Goal: Task Accomplishment & Management: Manage account settings

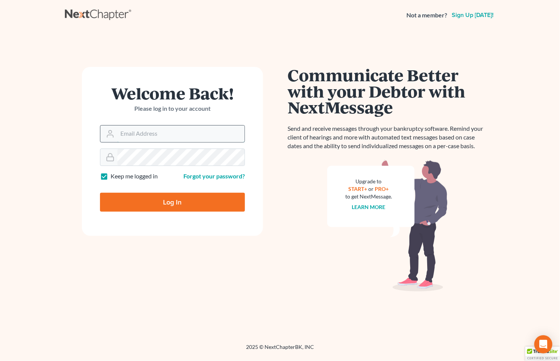
click at [167, 131] on input "Email Address" at bounding box center [180, 133] width 127 height 17
click at [149, 132] on input "Email Address" at bounding box center [180, 133] width 127 height 17
type input "[EMAIL_ADDRESS][DOMAIN_NAME]"
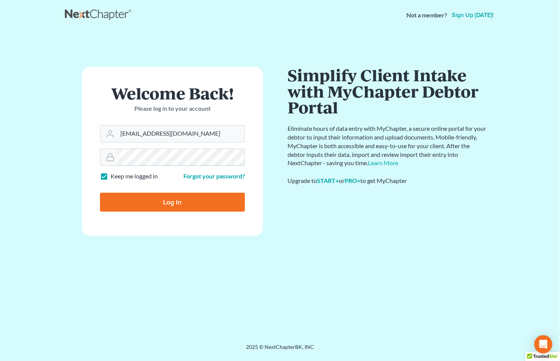
click at [100, 193] on input "Log In" at bounding box center [172, 202] width 145 height 19
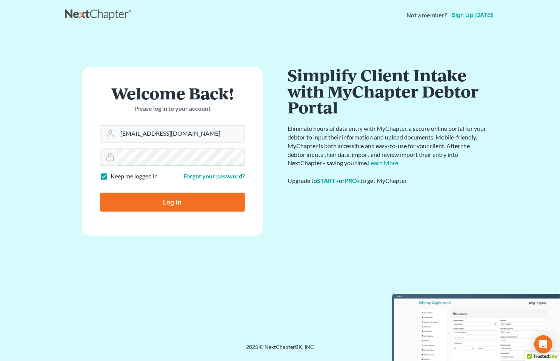
type input "Thinking..."
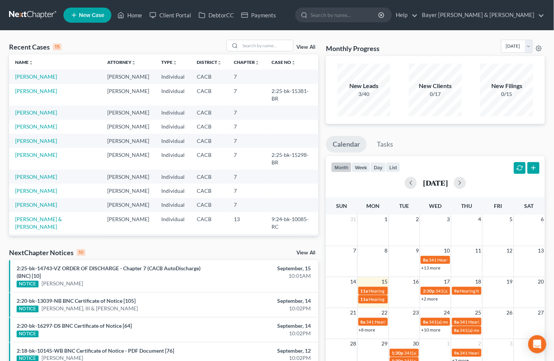
click at [304, 253] on link "View All" at bounding box center [305, 252] width 19 height 5
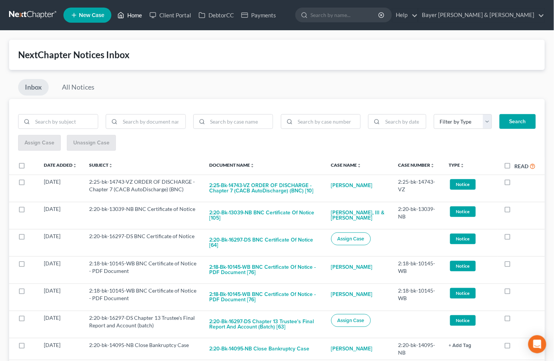
click at [136, 14] on link "Home" at bounding box center [130, 15] width 32 height 14
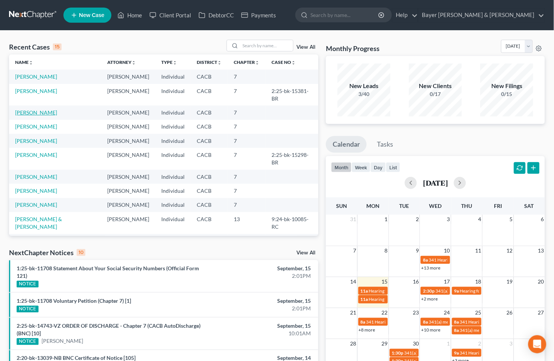
click at [28, 109] on link "[PERSON_NAME]" at bounding box center [36, 112] width 42 height 6
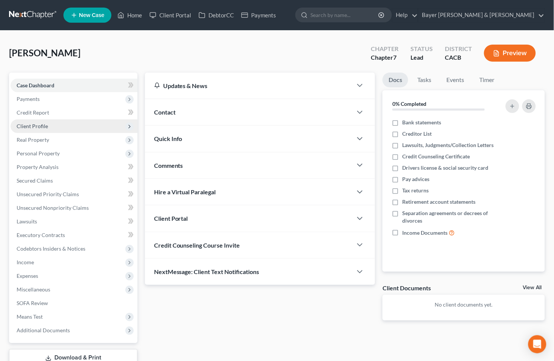
click at [38, 127] on span "Client Profile" at bounding box center [32, 126] width 31 height 6
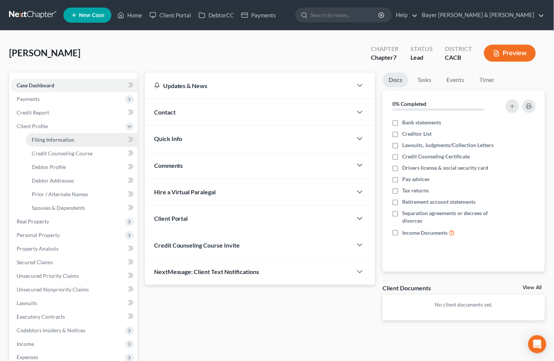
click at [51, 142] on span "Filing Information" at bounding box center [53, 139] width 43 height 6
select select "1"
select select "0"
select select "4"
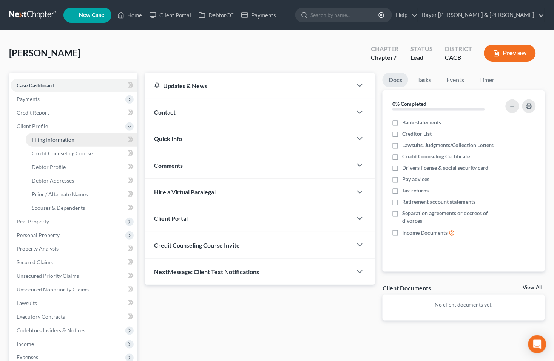
select select "0"
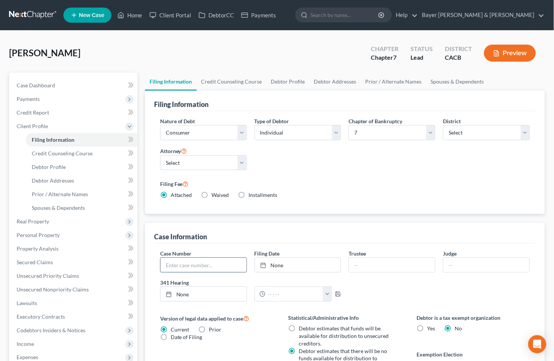
click at [235, 267] on input "text" at bounding box center [203, 265] width 86 height 14
type input "1:25-bk-11708"
click at [278, 265] on link "None" at bounding box center [298, 265] width 86 height 14
type input "[DATE]"
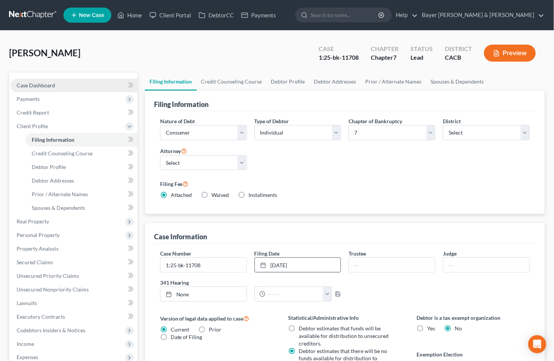
click at [70, 85] on link "Case Dashboard" at bounding box center [74, 86] width 127 height 14
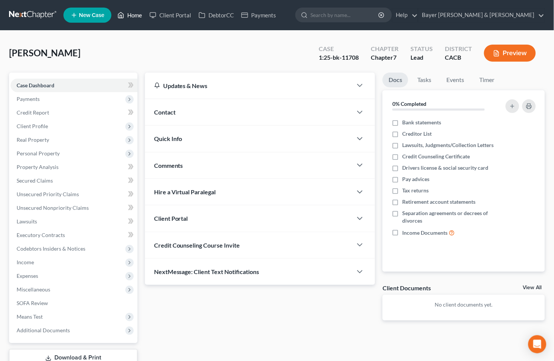
click at [135, 10] on link "Home" at bounding box center [130, 15] width 32 height 14
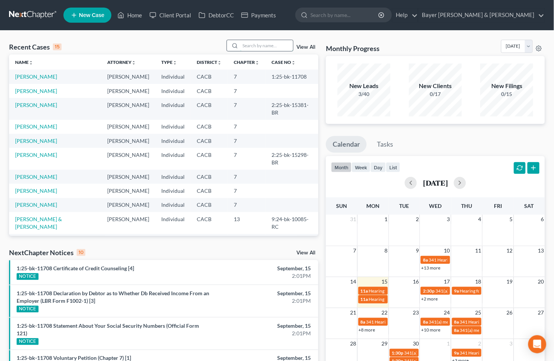
click at [278, 46] on input "search" at bounding box center [266, 45] width 53 height 11
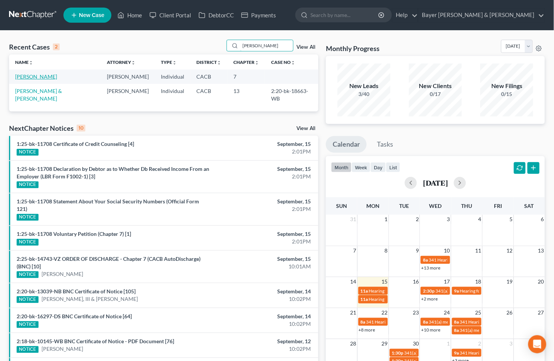
type input "[PERSON_NAME]"
click at [42, 76] on link "[PERSON_NAME]" at bounding box center [36, 76] width 42 height 6
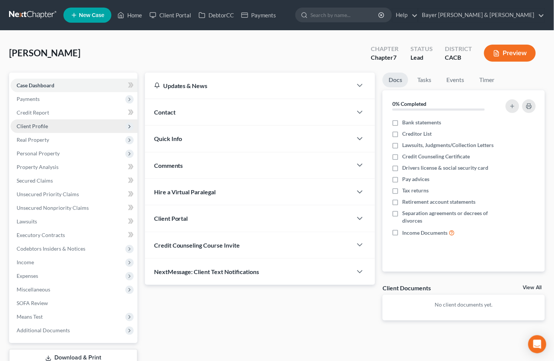
click at [35, 125] on span "Client Profile" at bounding box center [32, 126] width 31 height 6
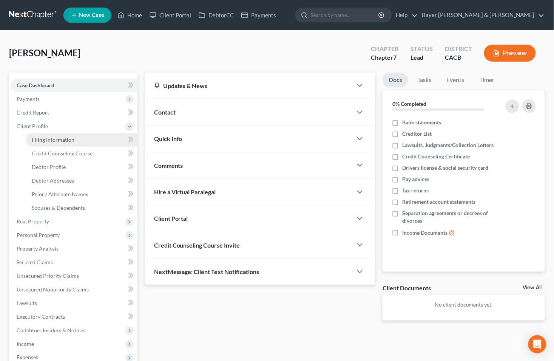
click at [38, 140] on span "Filing Information" at bounding box center [53, 139] width 43 height 6
select select "1"
select select "0"
select select "7"
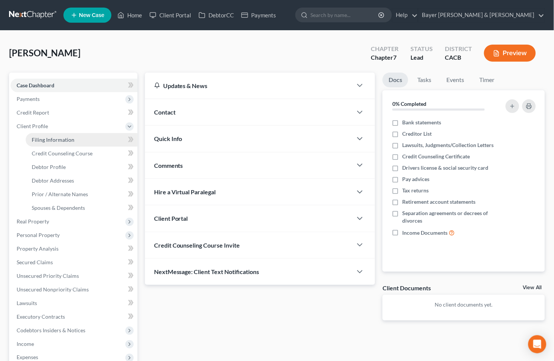
select select "2"
select select "4"
select select "0"
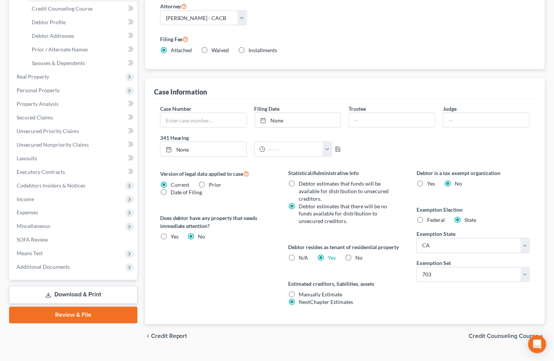
scroll to position [160, 0]
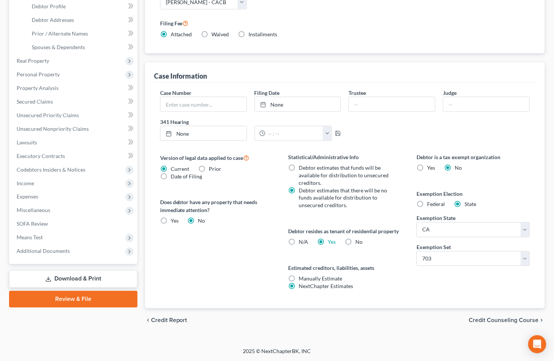
click at [484, 318] on span "Credit Counseling Course" at bounding box center [504, 320] width 70 height 6
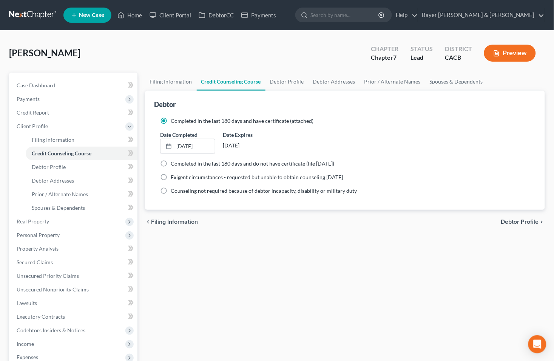
click at [512, 221] on span "Debtor Profile" at bounding box center [520, 222] width 38 height 6
select select "1"
select select "4"
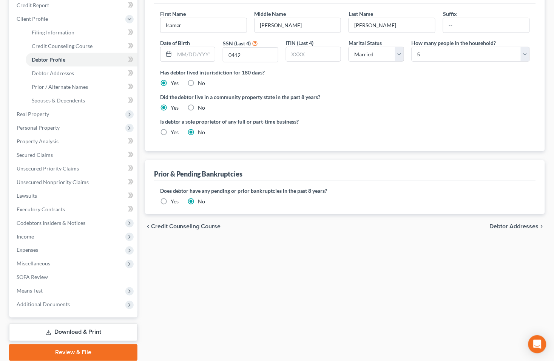
scroll to position [135, 0]
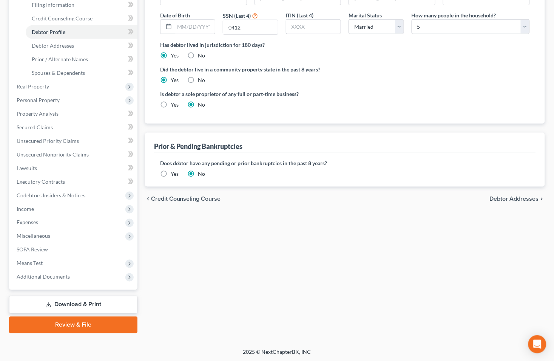
click at [512, 198] on span "Debtor Addresses" at bounding box center [514, 199] width 49 height 6
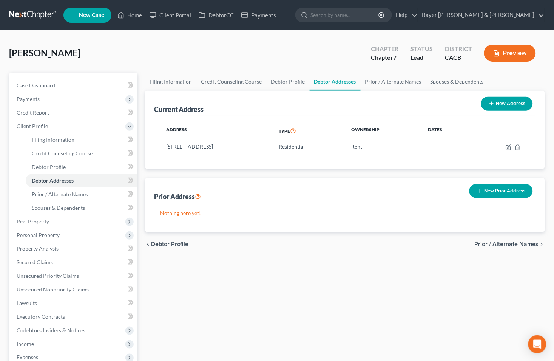
click at [519, 244] on span "Prior / Alternate Names" at bounding box center [507, 244] width 64 height 6
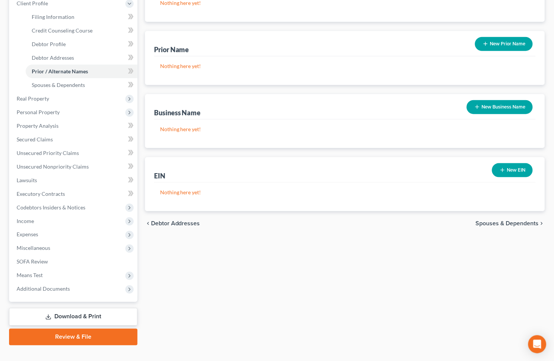
scroll to position [135, 0]
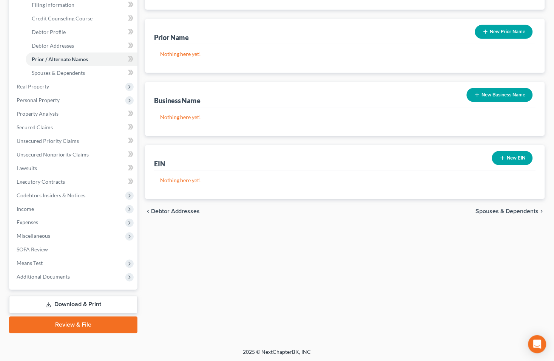
click at [495, 209] on span "Spouses & Dependents" at bounding box center [507, 211] width 63 height 6
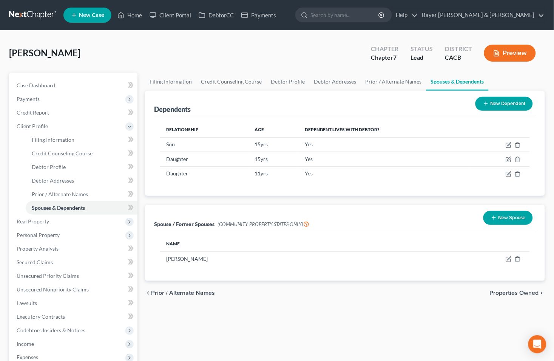
click at [497, 292] on span "Properties Owned" at bounding box center [514, 293] width 49 height 6
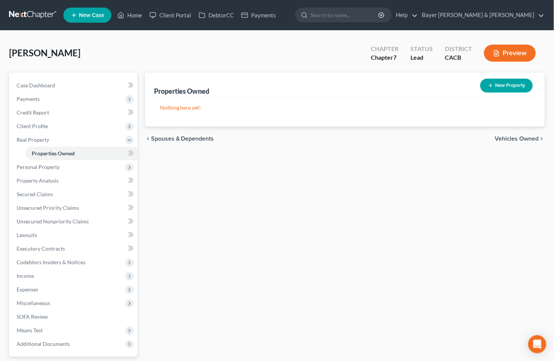
click at [509, 137] on span "Vehicles Owned" at bounding box center [517, 139] width 44 height 6
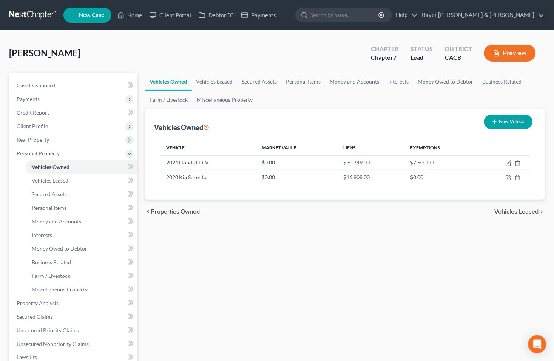
click at [504, 210] on span "Vehicles Leased" at bounding box center [517, 211] width 44 height 6
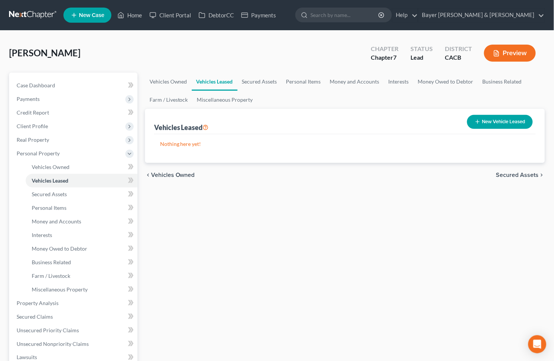
click at [511, 174] on span "Secured Assets" at bounding box center [517, 175] width 43 height 6
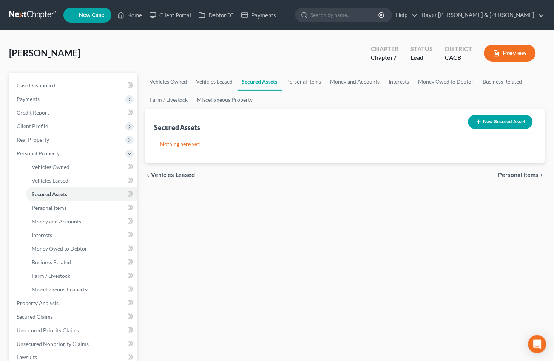
click at [511, 174] on span "Personal Items" at bounding box center [518, 175] width 40 height 6
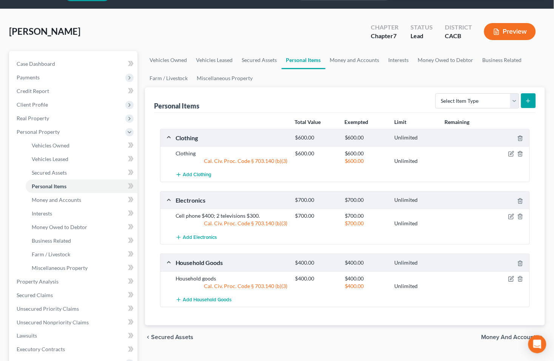
scroll to position [42, 0]
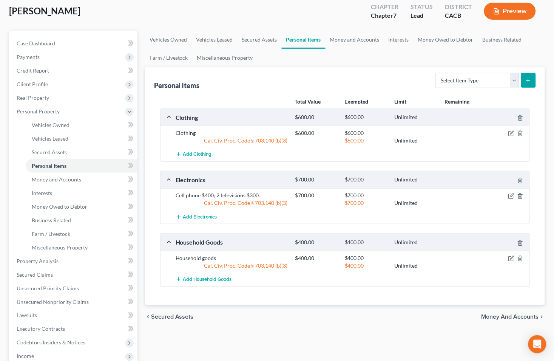
click at [492, 315] on span "Money and Accounts" at bounding box center [509, 317] width 57 height 6
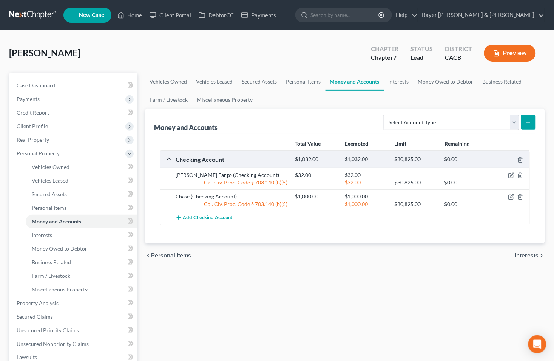
click at [522, 255] on span "Interests" at bounding box center [527, 255] width 24 height 6
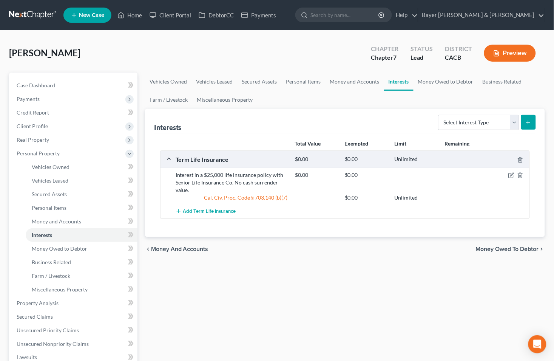
click at [504, 248] on span "Money Owed to Debtor" at bounding box center [507, 249] width 63 height 6
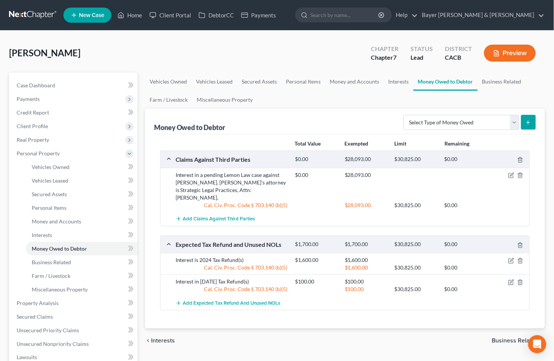
click at [510, 337] on span "Business Related" at bounding box center [515, 340] width 47 height 6
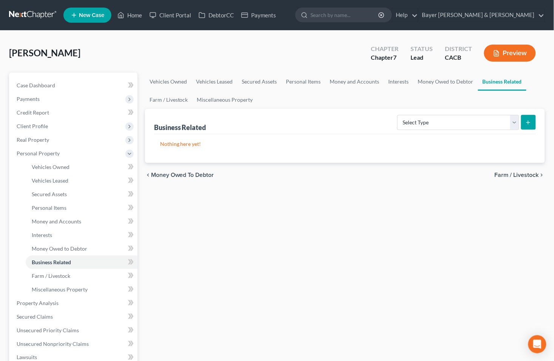
click at [511, 174] on span "Farm / Livestock" at bounding box center [517, 175] width 44 height 6
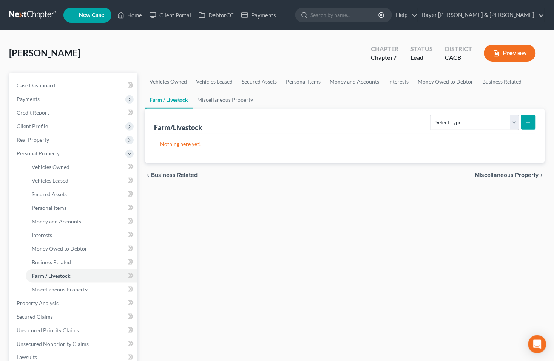
click at [501, 175] on span "Miscellaneous Property" at bounding box center [507, 175] width 64 height 6
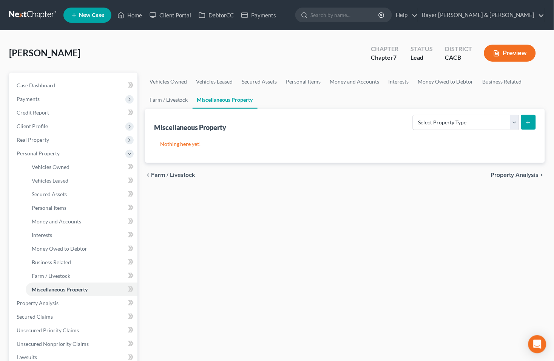
click at [501, 175] on span "Property Analysis" at bounding box center [515, 175] width 48 height 6
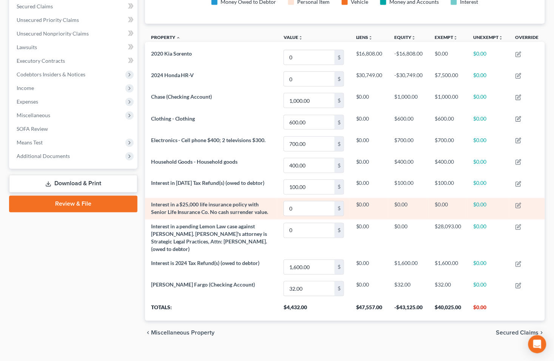
scroll to position [179, 0]
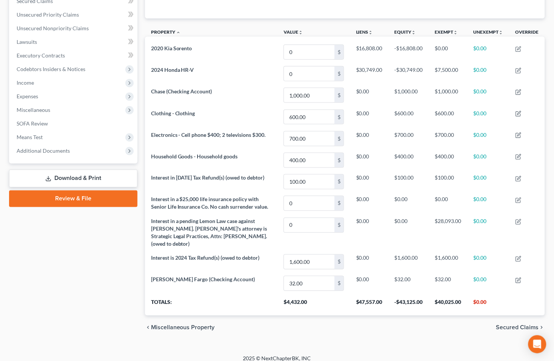
click at [507, 324] on span "Secured Claims" at bounding box center [517, 327] width 43 height 6
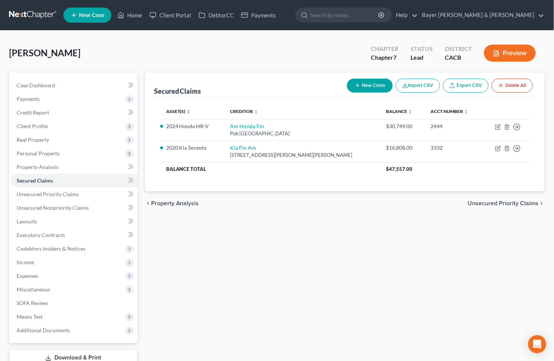
click at [503, 202] on span "Unsecured Priority Claims" at bounding box center [503, 203] width 71 height 6
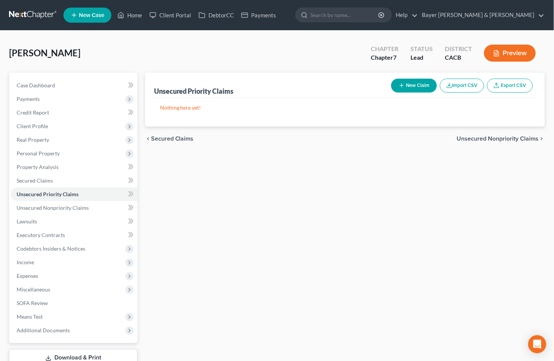
click at [484, 132] on div "chevron_left Secured Claims Unsecured Nonpriority Claims chevron_right" at bounding box center [345, 138] width 400 height 24
click at [486, 137] on span "Unsecured Nonpriority Claims" at bounding box center [498, 139] width 82 height 6
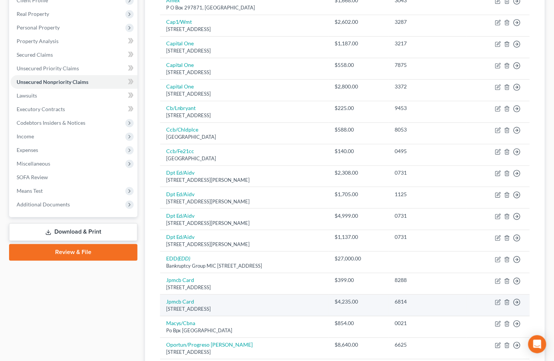
scroll to position [168, 0]
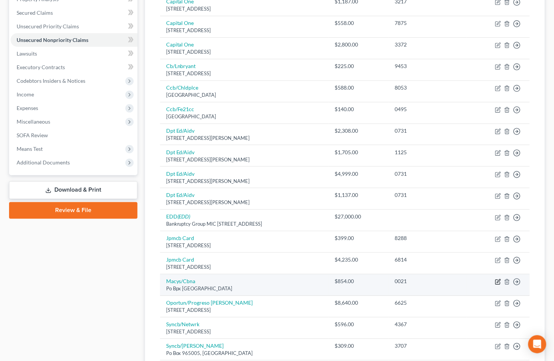
click at [497, 283] on icon "button" at bounding box center [498, 282] width 6 height 6
select select "36"
select select "2"
select select "0"
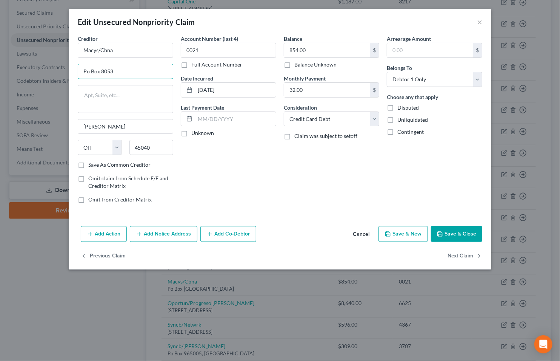
type input "Po Box 8053"
click at [450, 232] on button "Save & Close" at bounding box center [456, 234] width 51 height 16
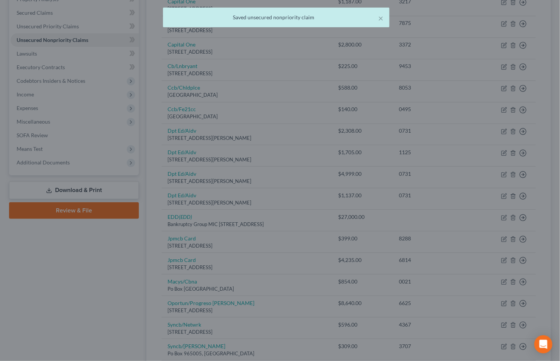
type input "0"
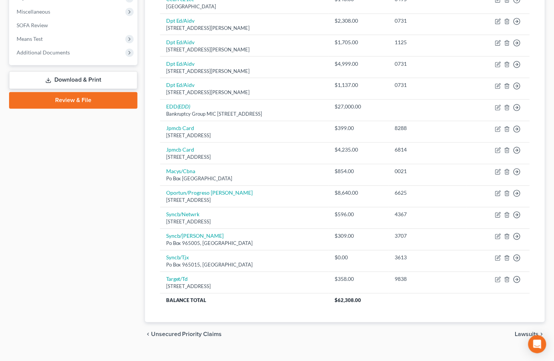
scroll to position [292, 0]
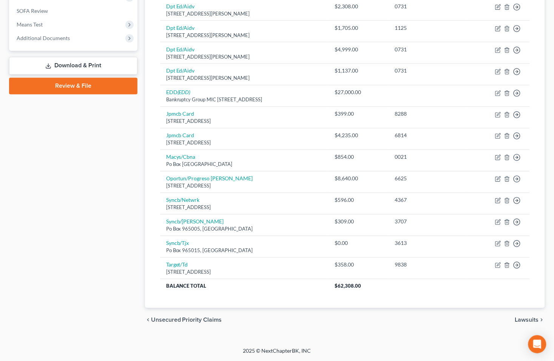
click at [523, 319] on span "Lawsuits" at bounding box center [527, 320] width 24 height 6
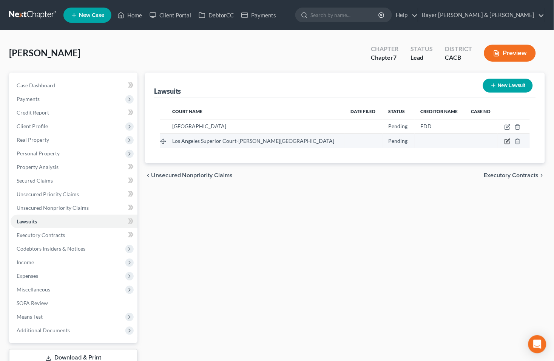
click at [506, 141] on icon "button" at bounding box center [507, 141] width 6 height 6
select select "4"
select select "0"
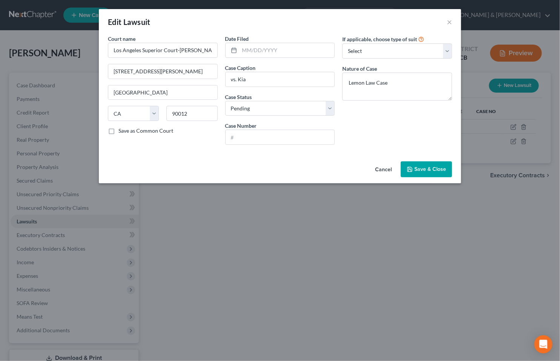
click at [436, 170] on span "Save & Close" at bounding box center [431, 169] width 32 height 6
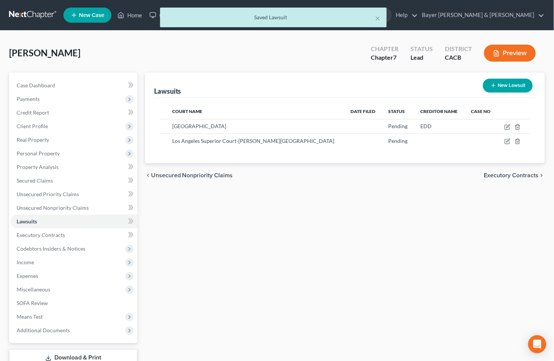
click at [504, 172] on span "Executory Contracts" at bounding box center [511, 175] width 55 height 6
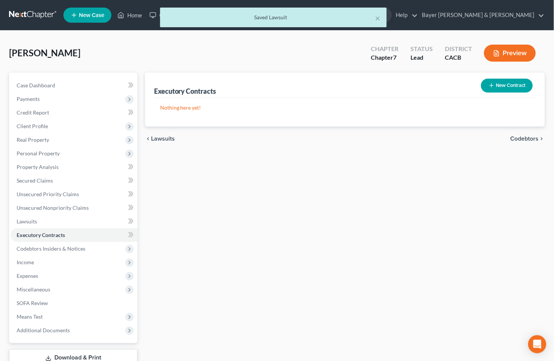
click at [518, 137] on span "Codebtors" at bounding box center [525, 139] width 28 height 6
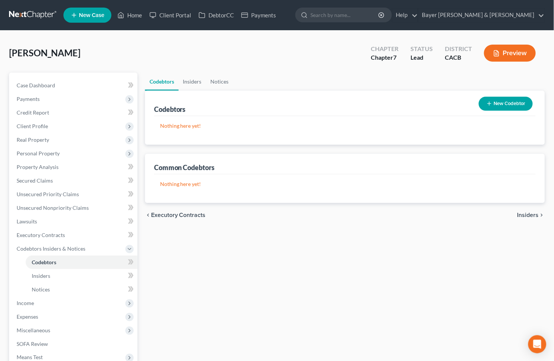
click at [526, 214] on span "Insiders" at bounding box center [528, 215] width 22 height 6
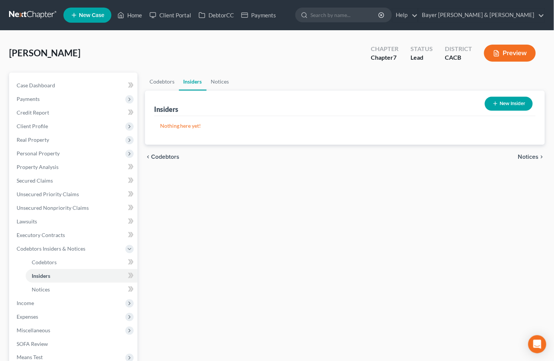
click at [530, 156] on span "Notices" at bounding box center [528, 157] width 21 height 6
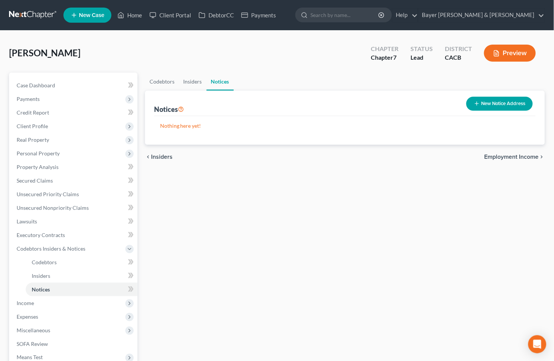
click at [529, 156] on span "Employment Income" at bounding box center [511, 157] width 54 height 6
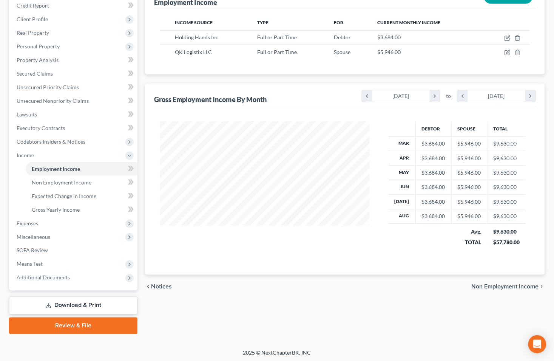
scroll to position [108, 0]
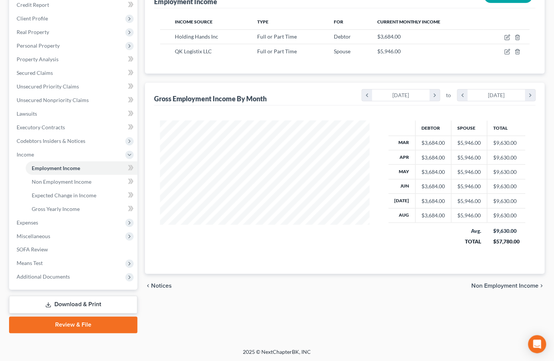
click at [492, 286] on span "Non Employment Income" at bounding box center [505, 286] width 67 height 6
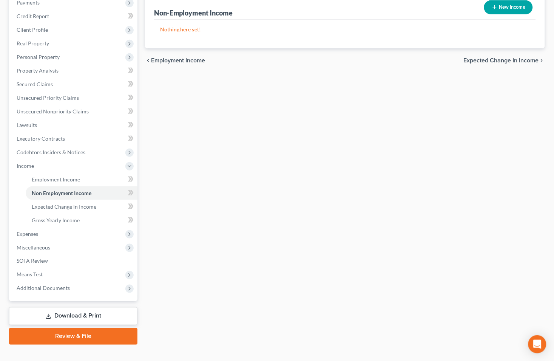
scroll to position [108, 0]
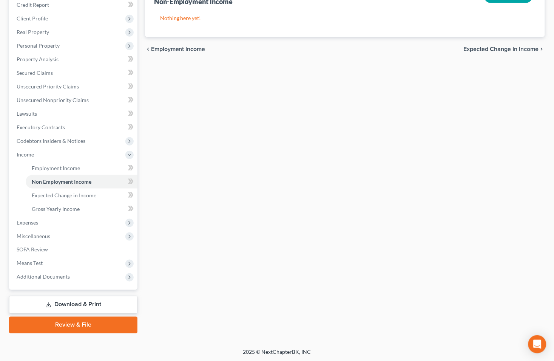
drag, startPoint x: 485, startPoint y: 48, endPoint x: 492, endPoint y: 97, distance: 49.2
click at [485, 48] on span "Expected Change in Income" at bounding box center [501, 49] width 75 height 6
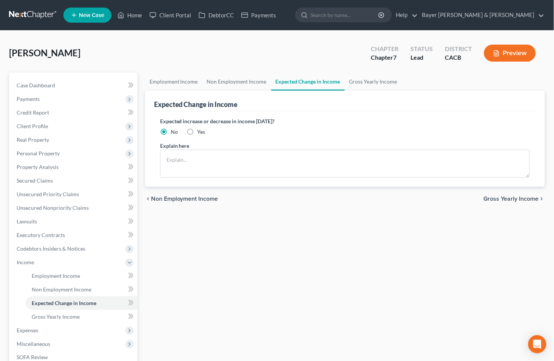
click at [500, 199] on span "Gross Yearly Income" at bounding box center [511, 199] width 55 height 6
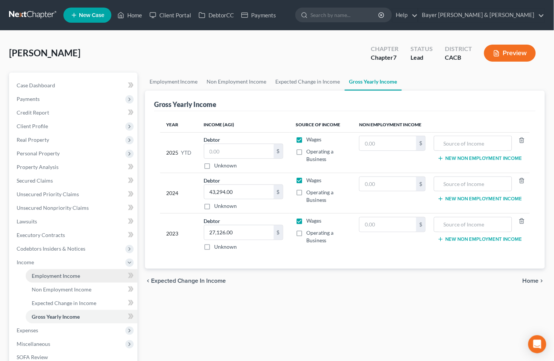
click at [85, 271] on link "Employment Income" at bounding box center [82, 276] width 112 height 14
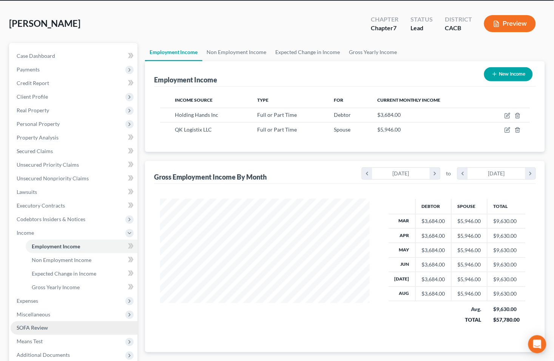
scroll to position [108, 0]
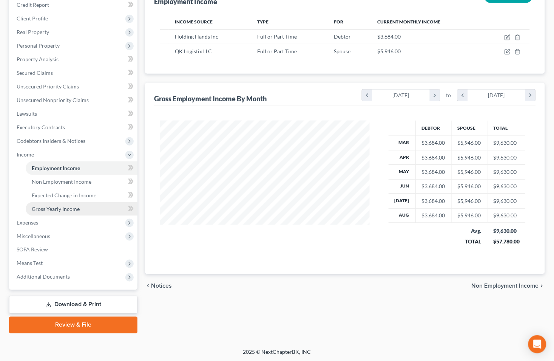
click at [87, 207] on link "Gross Yearly Income" at bounding box center [82, 209] width 112 height 14
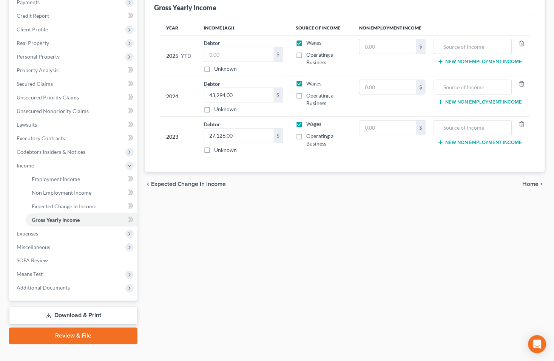
scroll to position [108, 0]
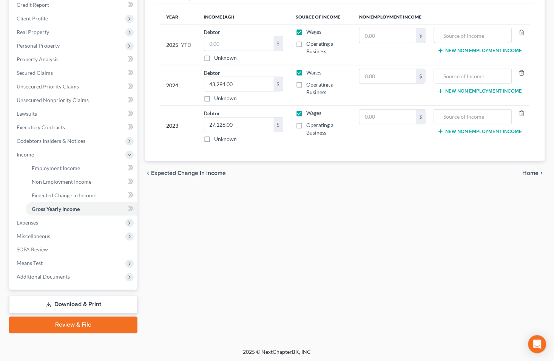
click at [530, 174] on span "Home" at bounding box center [531, 173] width 16 height 6
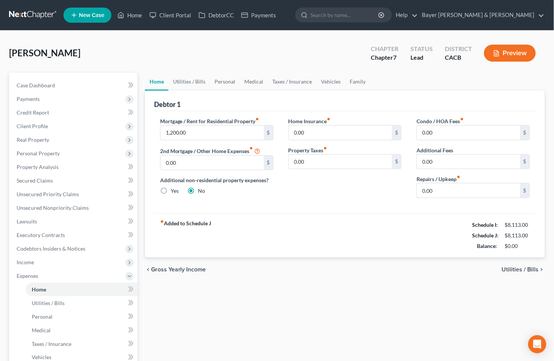
click at [504, 267] on span "Utilities / Bills" at bounding box center [520, 269] width 37 height 6
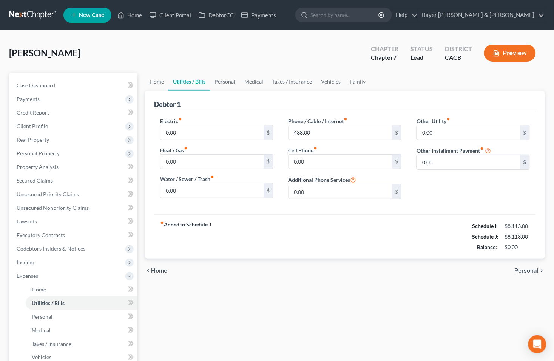
click at [520, 270] on span "Personal" at bounding box center [527, 270] width 24 height 6
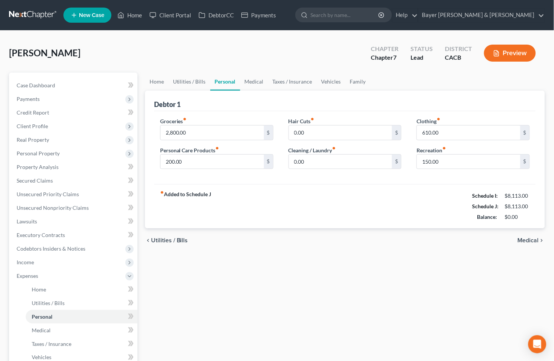
click at [528, 240] on span "Medical" at bounding box center [528, 240] width 21 height 6
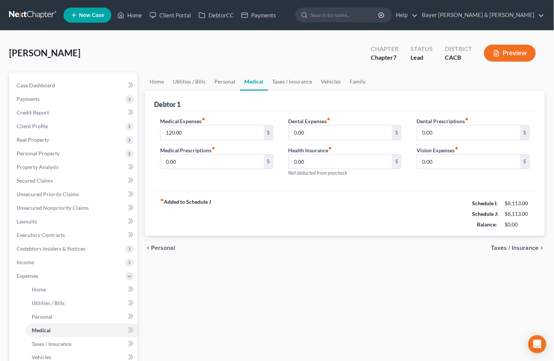
click at [511, 249] on span "Taxes / Insurance" at bounding box center [515, 248] width 48 height 6
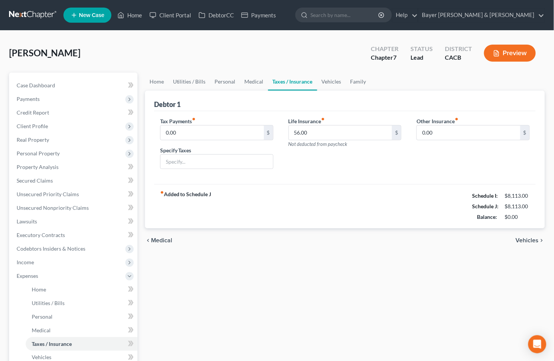
click at [519, 240] on span "Vehicles" at bounding box center [527, 240] width 23 height 6
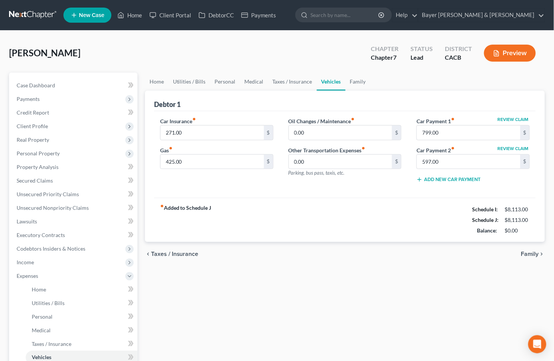
click at [528, 253] on span "Family" at bounding box center [530, 254] width 18 height 6
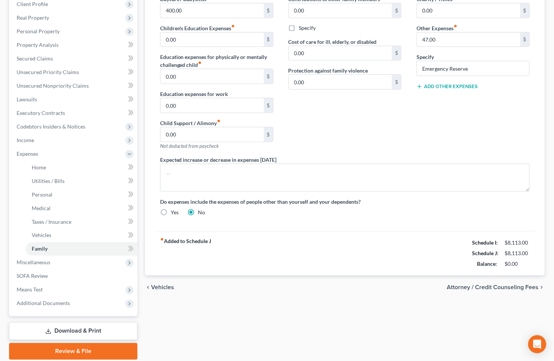
scroll to position [126, 0]
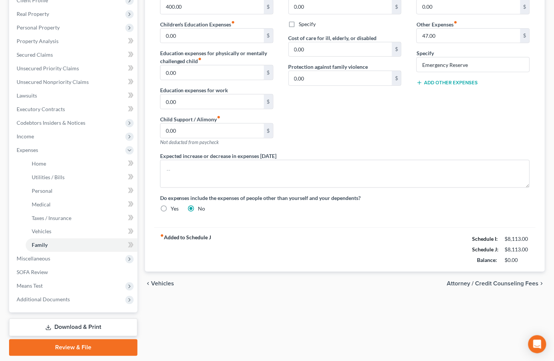
click at [501, 282] on span "Attorney / Credit Counseling Fees" at bounding box center [493, 284] width 92 height 6
select select "2"
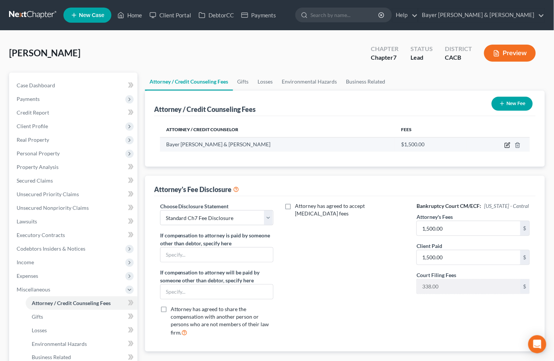
click at [505, 146] on icon "button" at bounding box center [507, 145] width 5 height 5
select select "4"
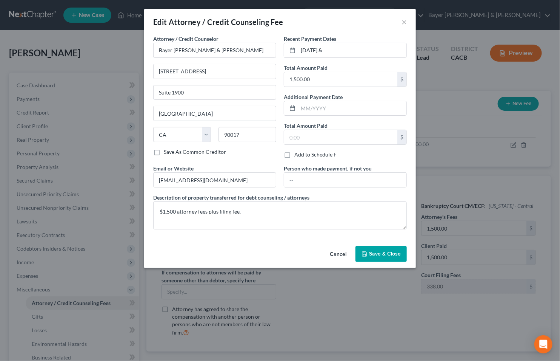
click at [377, 254] on span "Save & Close" at bounding box center [385, 253] width 32 height 6
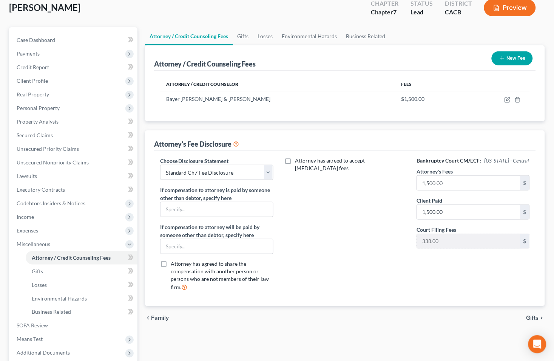
scroll to position [121, 0]
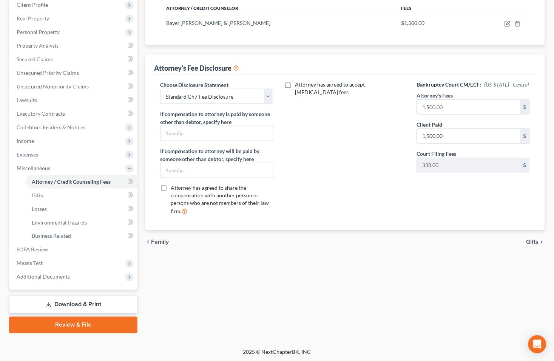
click at [533, 239] on span "Gifts" at bounding box center [532, 242] width 12 height 6
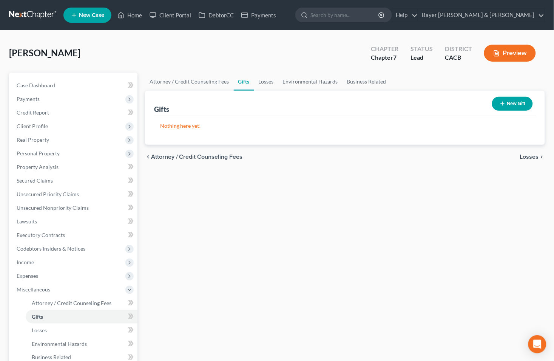
click at [528, 159] on span "Losses" at bounding box center [529, 157] width 19 height 6
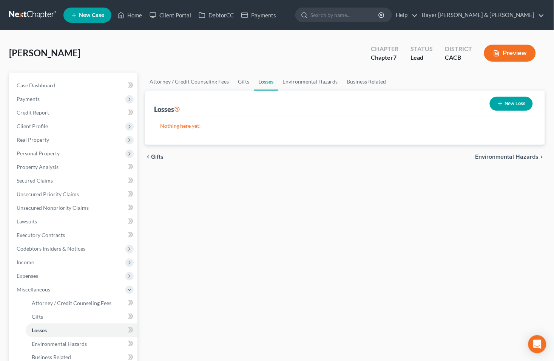
click at [505, 154] on span "Environmental Hazards" at bounding box center [506, 157] width 63 height 6
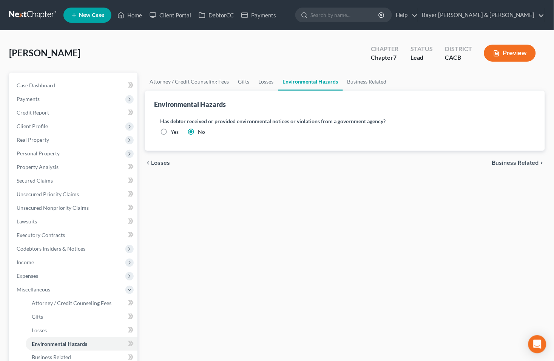
click at [505, 161] on span "Business Related" at bounding box center [515, 163] width 47 height 6
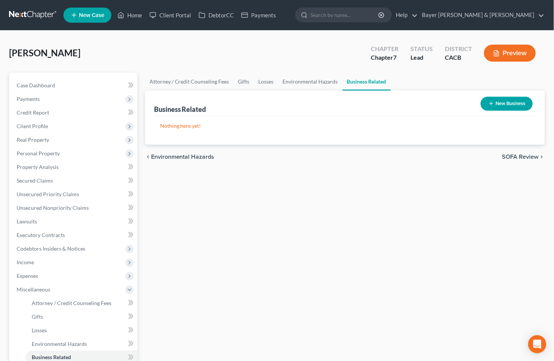
click at [507, 155] on span "SOFA Review" at bounding box center [520, 157] width 37 height 6
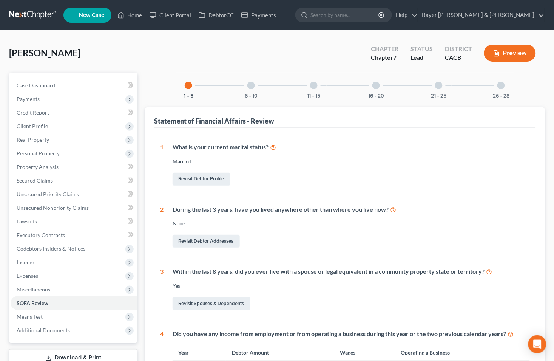
click at [248, 85] on div at bounding box center [251, 86] width 8 height 8
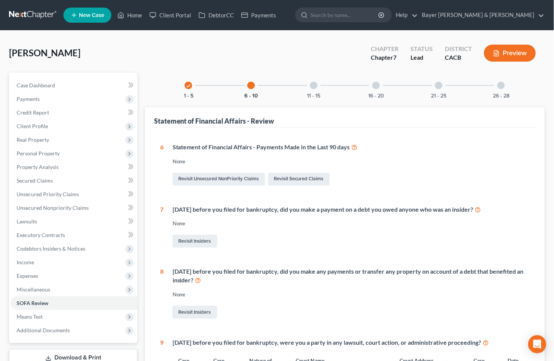
click at [313, 84] on div at bounding box center [314, 86] width 8 height 8
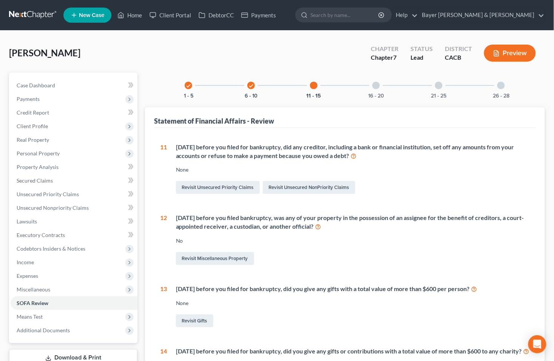
click at [373, 88] on div at bounding box center [376, 86] width 8 height 8
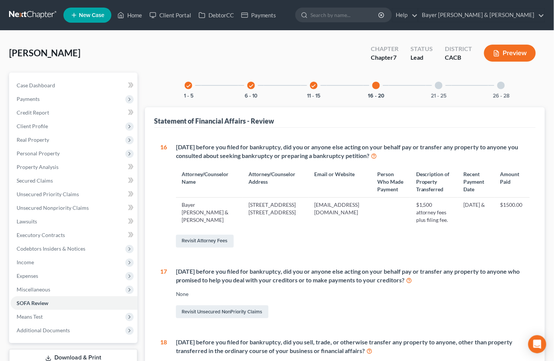
click at [437, 88] on div at bounding box center [439, 86] width 8 height 8
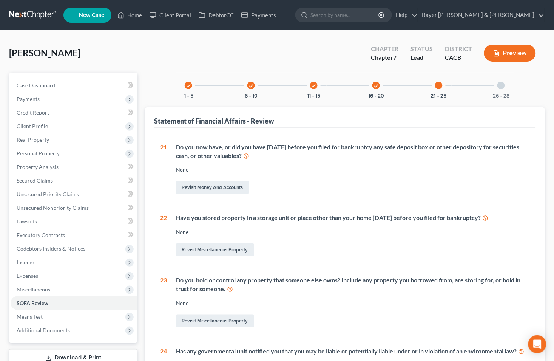
click at [502, 87] on div at bounding box center [501, 86] width 8 height 8
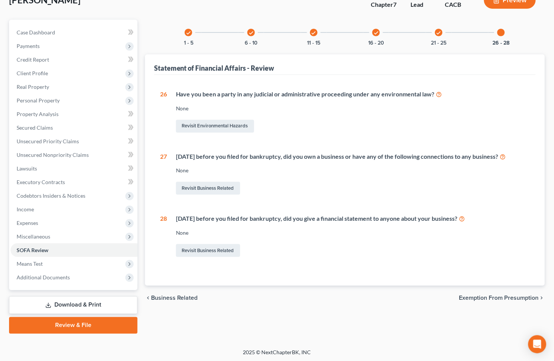
scroll to position [53, 0]
click at [469, 295] on span "Exemption from Presumption" at bounding box center [499, 297] width 80 height 6
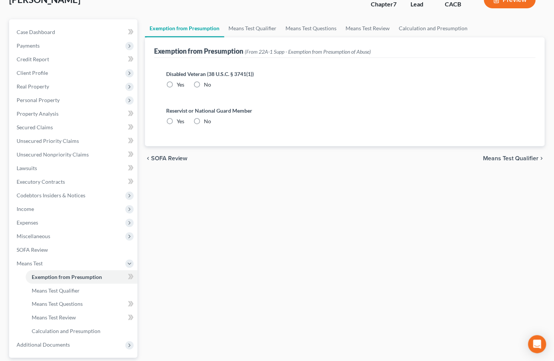
scroll to position [32, 0]
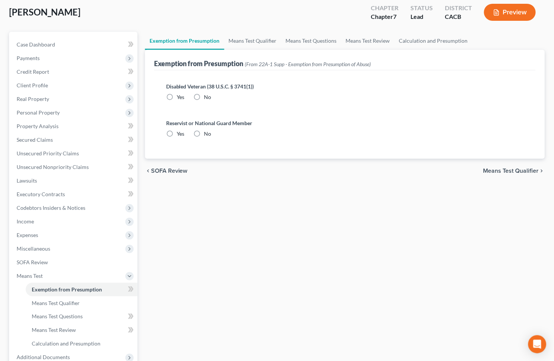
radio input "true"
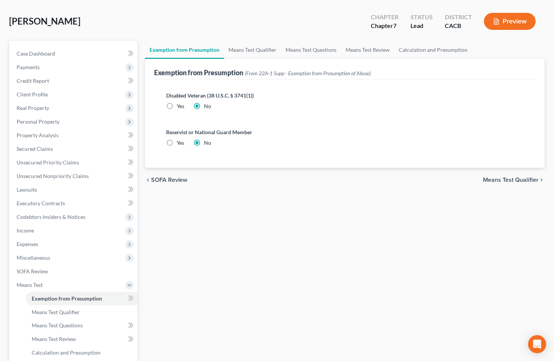
scroll to position [0, 0]
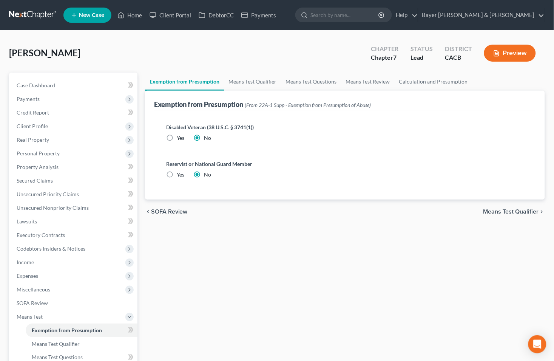
click at [490, 210] on span "Means Test Qualifier" at bounding box center [511, 211] width 56 height 6
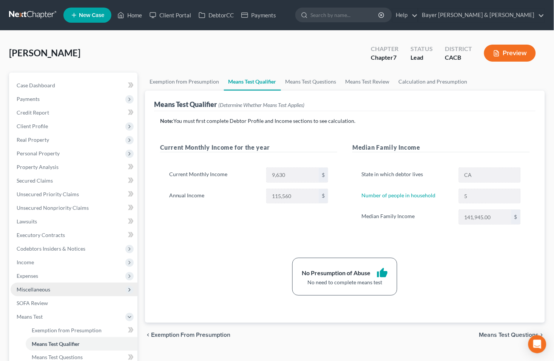
click at [43, 288] on span "Miscellaneous" at bounding box center [34, 289] width 34 height 6
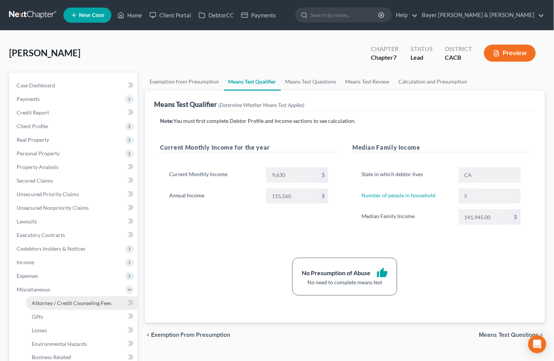
click at [50, 301] on span "Attorney / Credit Counseling Fees" at bounding box center [72, 302] width 80 height 6
select select "2"
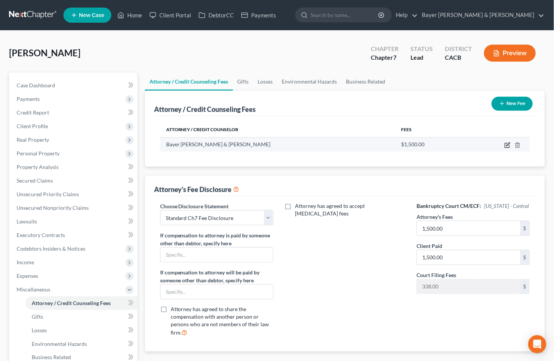
click at [510, 144] on icon "button" at bounding box center [507, 145] width 6 height 6
select select "4"
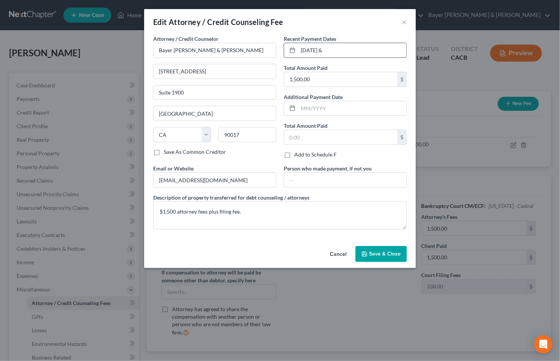
click at [335, 50] on input "[DATE] &" at bounding box center [352, 50] width 108 height 14
type input "[DATE] [DATE] & [DATE]"
click at [386, 250] on button "Save & Close" at bounding box center [381, 254] width 51 height 16
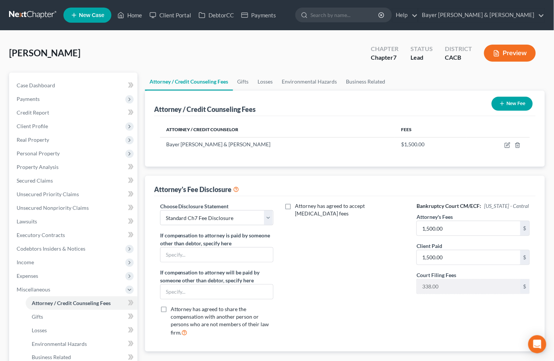
click at [507, 52] on button "Preview" at bounding box center [510, 53] width 52 height 17
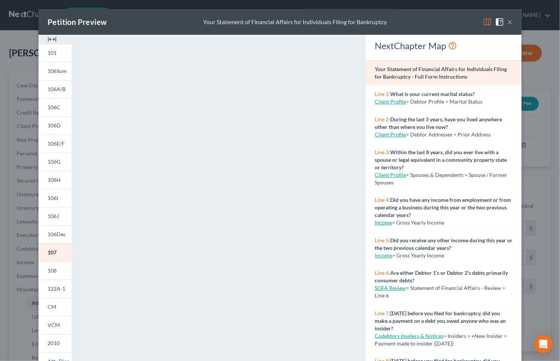
click at [507, 22] on button "×" at bounding box center [509, 21] width 5 height 9
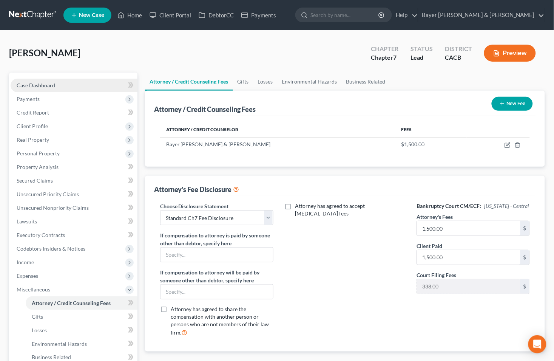
click at [87, 80] on link "Case Dashboard" at bounding box center [74, 86] width 127 height 14
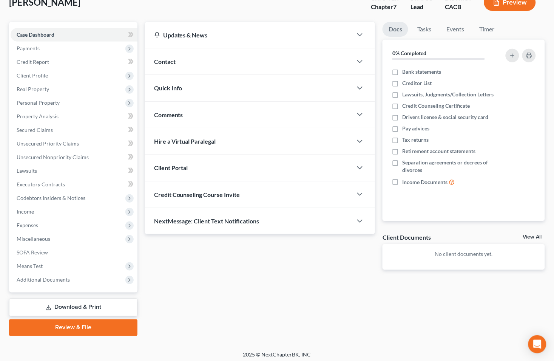
scroll to position [53, 0]
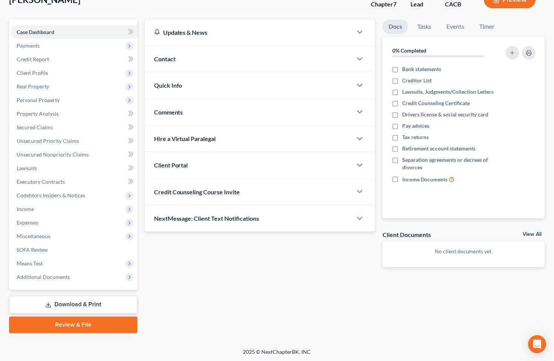
click at [67, 301] on link "Download & Print" at bounding box center [73, 305] width 128 height 18
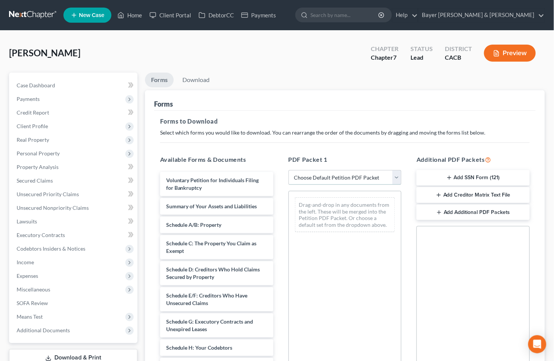
click at [398, 175] on select "Choose Default Petition PDF Packet Complete Bankruptcy Petition (all forms and …" at bounding box center [344, 177] width 113 height 15
select select "0"
click at [288, 170] on select "Choose Default Petition PDF Packet Complete Bankruptcy Petition (all forms and …" at bounding box center [344, 177] width 113 height 15
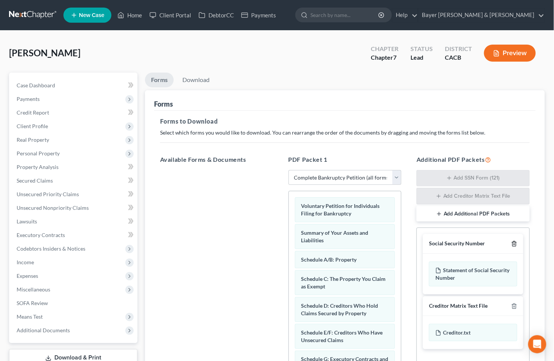
click at [516, 243] on icon "button" at bounding box center [514, 244] width 6 height 6
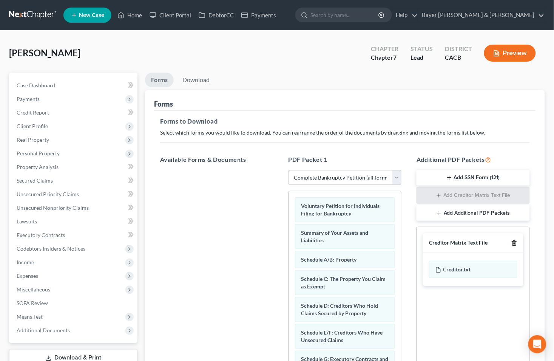
click at [515, 244] on line "button" at bounding box center [515, 244] width 0 height 2
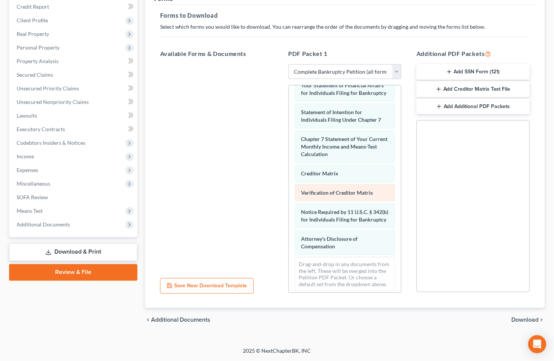
scroll to position [307, 0]
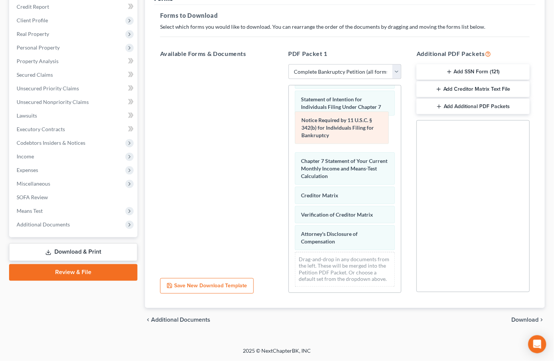
drag, startPoint x: 327, startPoint y: 200, endPoint x: 327, endPoint y: 128, distance: 72.5
click at [327, 128] on div "Notice Required by 11 U.S.C. § 342(b) for Individuals Filing for Bankruptcy Vol…" at bounding box center [345, 42] width 113 height 499
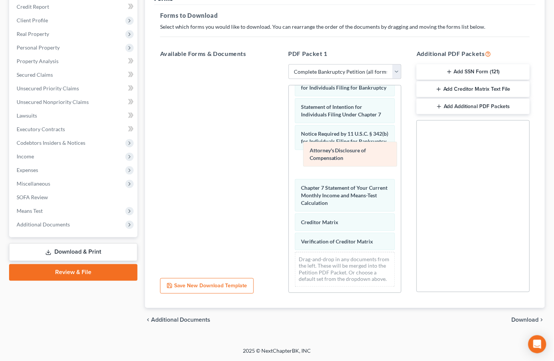
drag, startPoint x: 327, startPoint y: 233, endPoint x: 335, endPoint y: 156, distance: 77.1
click at [335, 156] on div "Attorney's Disclosure of Compensation Voluntary Petition for Individuals Filing…" at bounding box center [345, 47] width 113 height 492
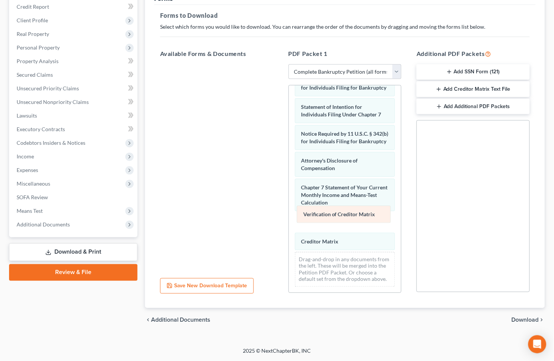
drag, startPoint x: 324, startPoint y: 232, endPoint x: 326, endPoint y: 210, distance: 21.6
click at [326, 210] on div "Verification of Creditor Matrix Voluntary Petition for Individuals Filing for B…" at bounding box center [345, 47] width 113 height 492
click at [517, 317] on span "Download" at bounding box center [525, 320] width 27 height 6
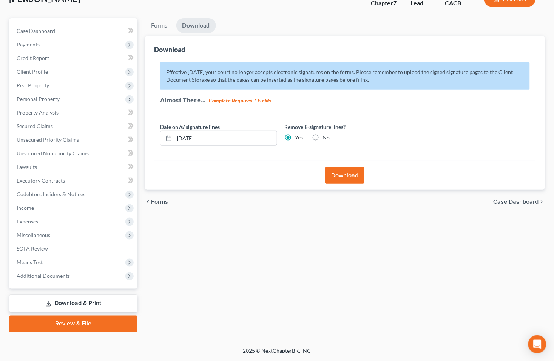
scroll to position [53, 0]
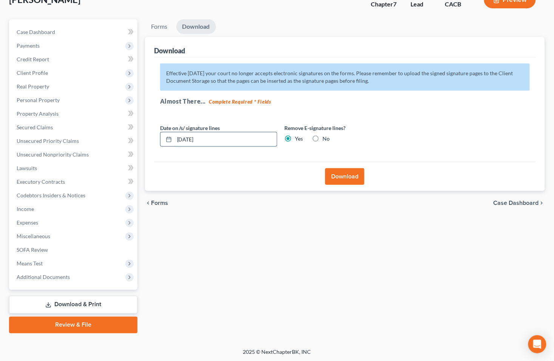
drag, startPoint x: 209, startPoint y: 137, endPoint x: 168, endPoint y: 138, distance: 41.2
click at [168, 138] on div "[DATE]" at bounding box center [218, 139] width 117 height 15
click at [344, 174] on button "Download" at bounding box center [344, 176] width 39 height 17
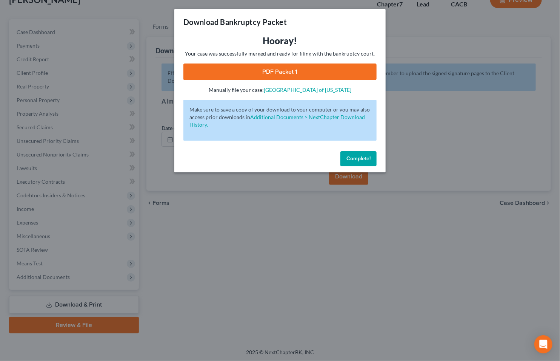
click at [293, 68] on link "PDF Packet 1" at bounding box center [280, 71] width 193 height 17
drag, startPoint x: 90, startPoint y: 19, endPoint x: 91, endPoint y: 65, distance: 45.3
click at [91, 19] on div "Download Bankruptcy Packet Hooray! Your case was successfully merged and ready …" at bounding box center [280, 180] width 560 height 361
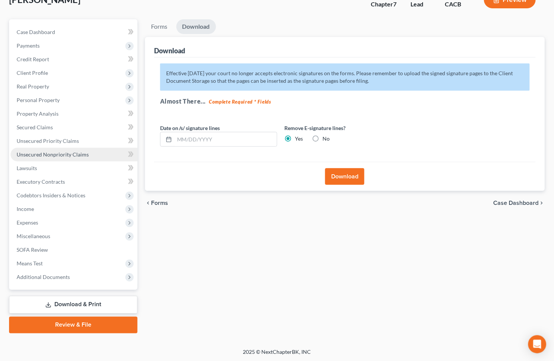
click at [37, 149] on link "Unsecured Nonpriority Claims" at bounding box center [74, 155] width 127 height 14
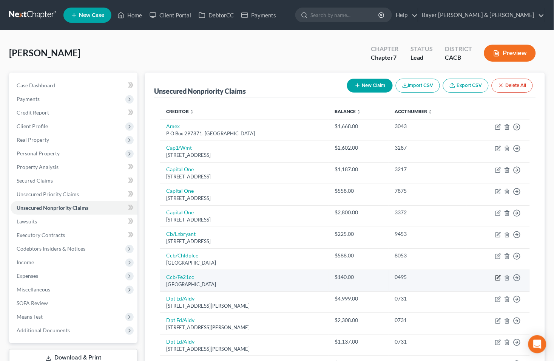
click at [497, 278] on icon "button" at bounding box center [498, 278] width 6 height 6
select select "36"
select select "2"
select select "0"
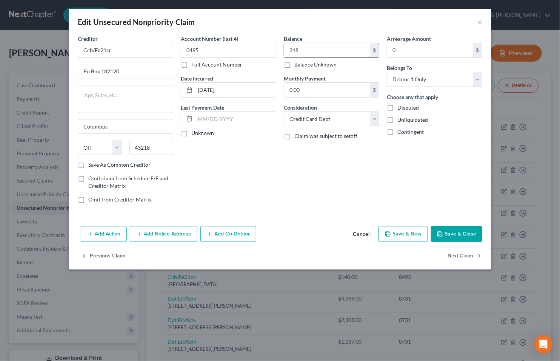
type input "318"
click at [454, 232] on button "Save & Close" at bounding box center [456, 234] width 51 height 16
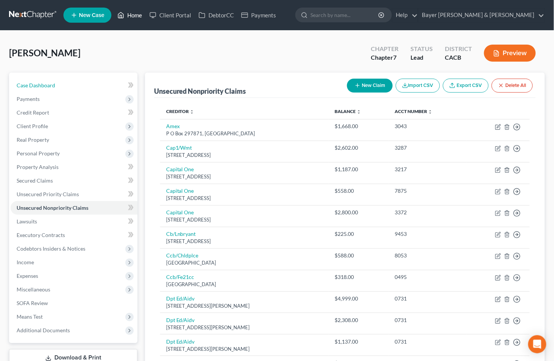
drag, startPoint x: 85, startPoint y: 86, endPoint x: 133, endPoint y: 17, distance: 83.6
click at [85, 86] on link "Case Dashboard" at bounding box center [74, 86] width 127 height 14
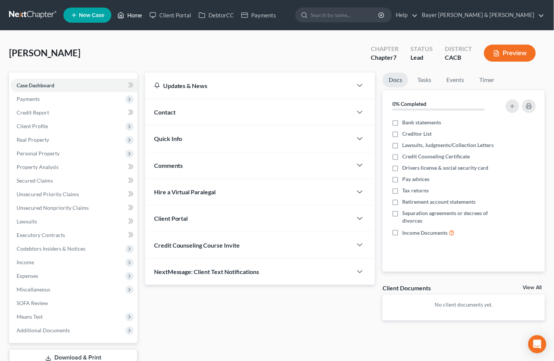
click at [134, 14] on link "Home" at bounding box center [130, 15] width 32 height 14
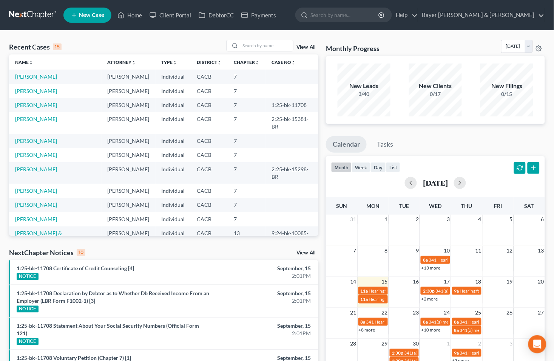
click at [303, 251] on link "View All" at bounding box center [305, 252] width 19 height 5
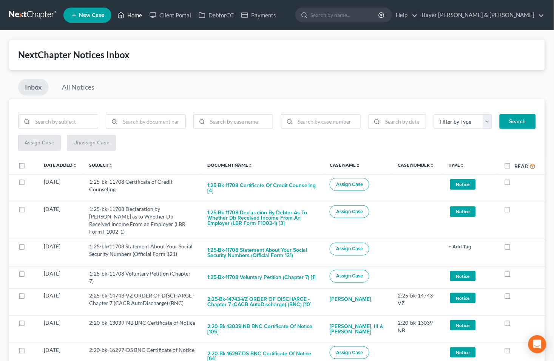
click at [133, 10] on link "Home" at bounding box center [130, 15] width 32 height 14
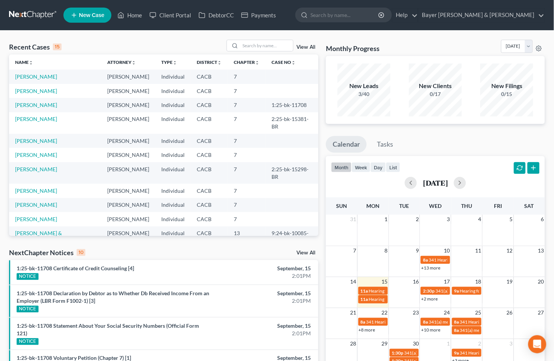
click at [305, 248] on div "NextChapter Notices 10 View All" at bounding box center [163, 254] width 309 height 12
click at [304, 253] on link "View All" at bounding box center [305, 252] width 19 height 5
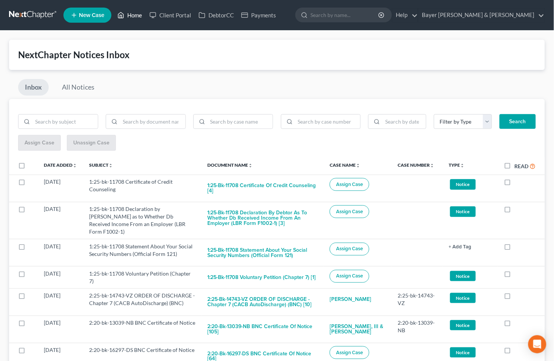
click at [135, 13] on link "Home" at bounding box center [130, 15] width 32 height 14
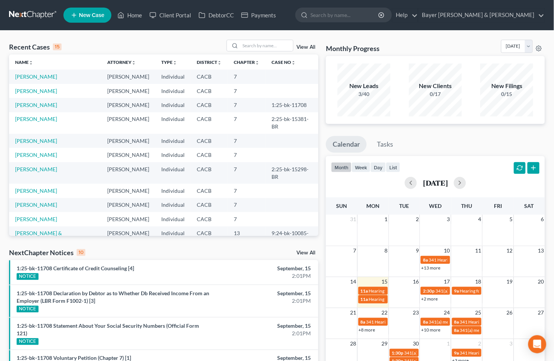
click at [302, 252] on link "View All" at bounding box center [305, 252] width 19 height 5
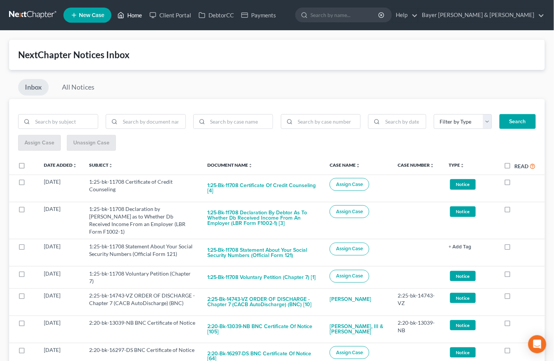
click at [133, 15] on link "Home" at bounding box center [130, 15] width 32 height 14
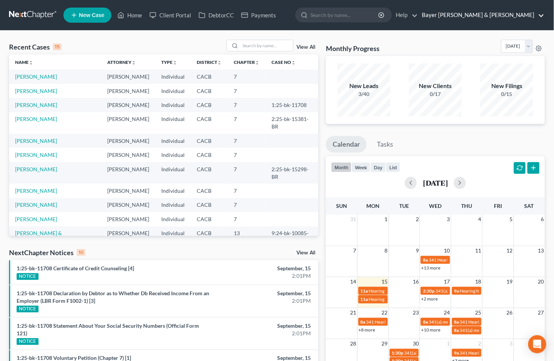
click at [542, 17] on link "Bayer [PERSON_NAME] & [PERSON_NAME]" at bounding box center [481, 15] width 126 height 14
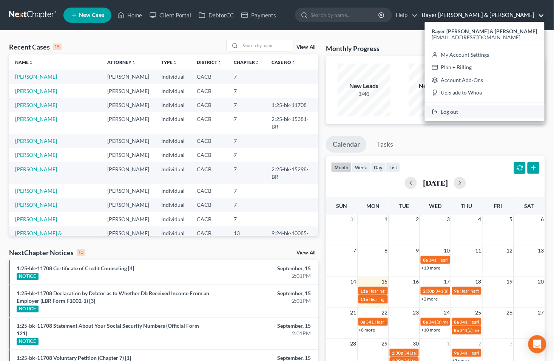
click at [479, 110] on link "Log out" at bounding box center [485, 111] width 120 height 13
